Goal: Task Accomplishment & Management: Manage account settings

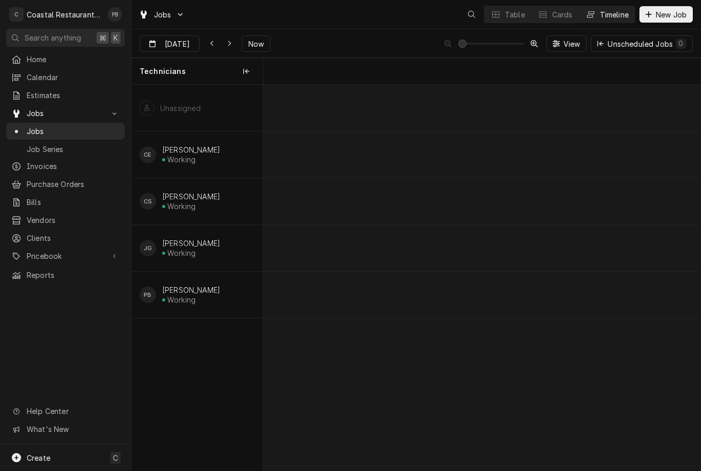
scroll to position [0, 8669]
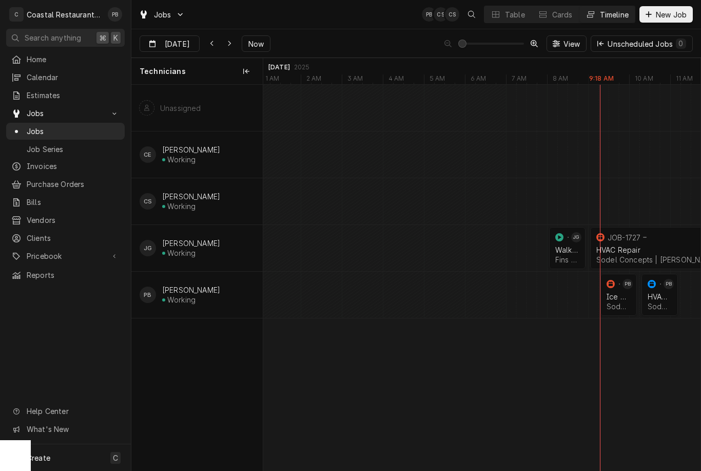
click at [256, 42] on span "Now" at bounding box center [256, 43] width 20 height 11
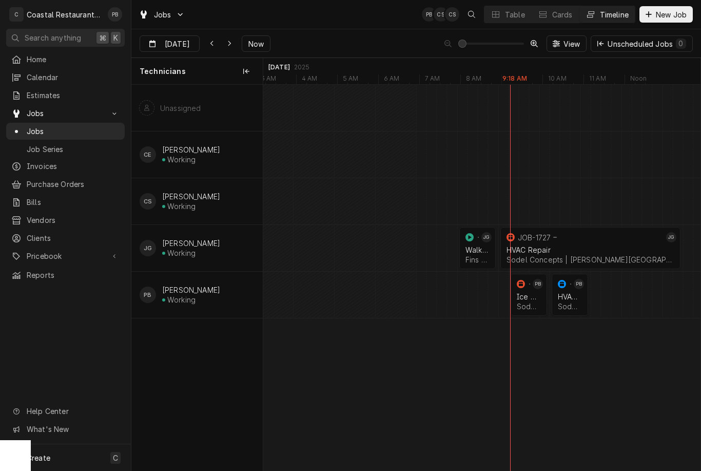
scroll to position [0, 8792]
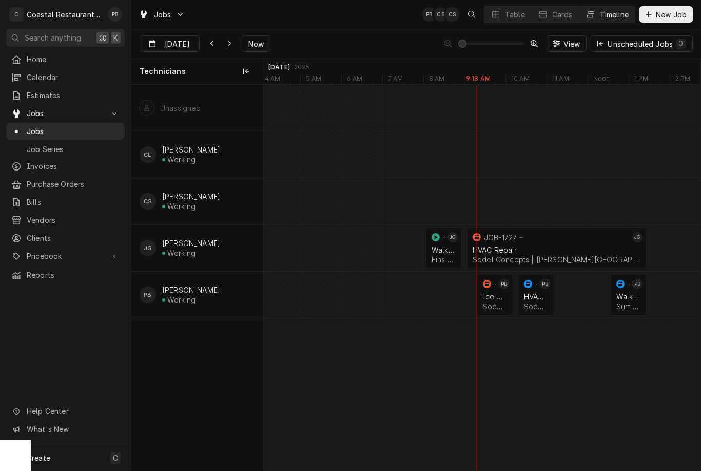
click at [538, 290] on div "HVAC Repair Sodel Concepts | Rehoboth Beach, 19971" at bounding box center [536, 301] width 28 height 23
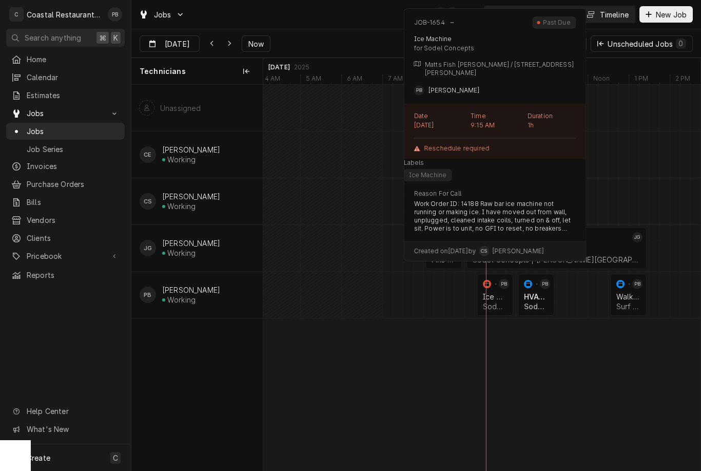
click at [495, 295] on div "Ice Machine" at bounding box center [495, 296] width 24 height 9
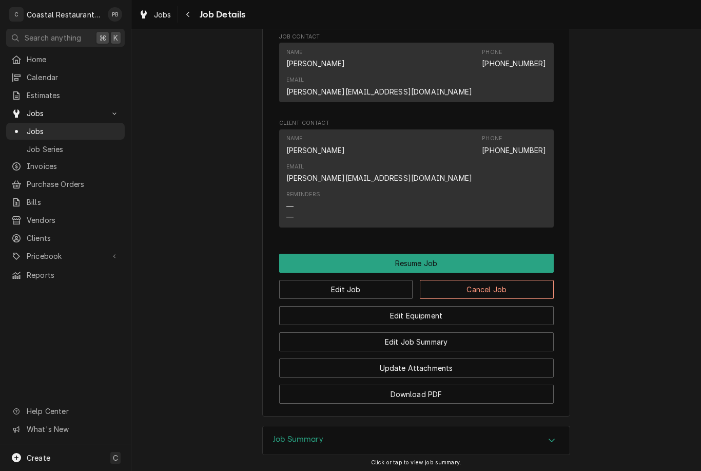
scroll to position [935, 0]
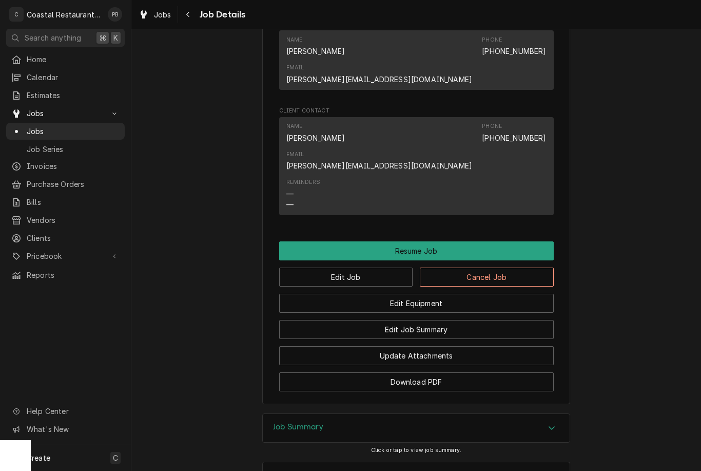
click at [499, 241] on button "Resume Job" at bounding box center [416, 250] width 275 height 19
